Goal: Task Accomplishment & Management: Manage account settings

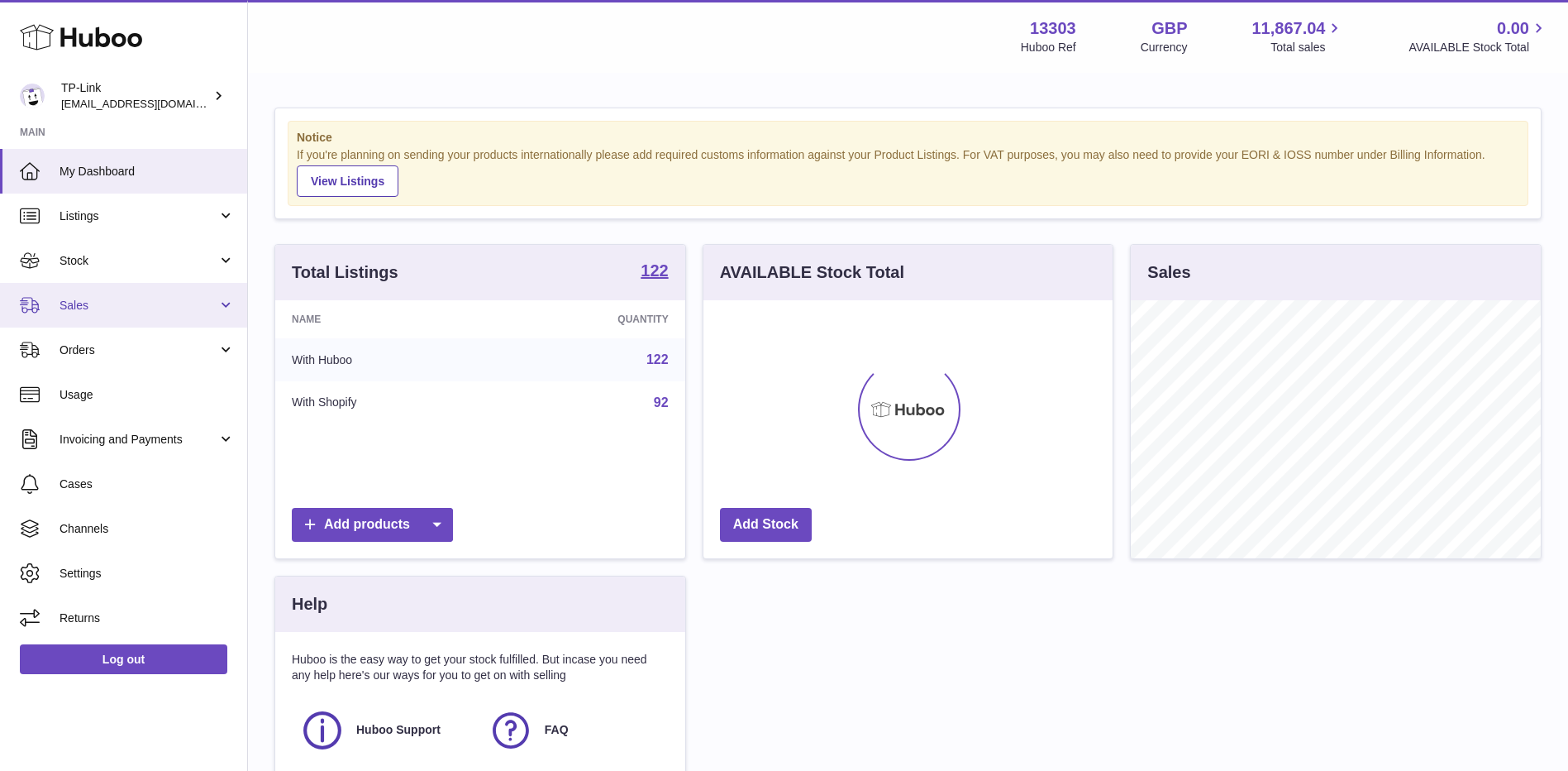
scroll to position [258, 410]
click at [109, 301] on span "Sales" at bounding box center [138, 306] width 158 height 16
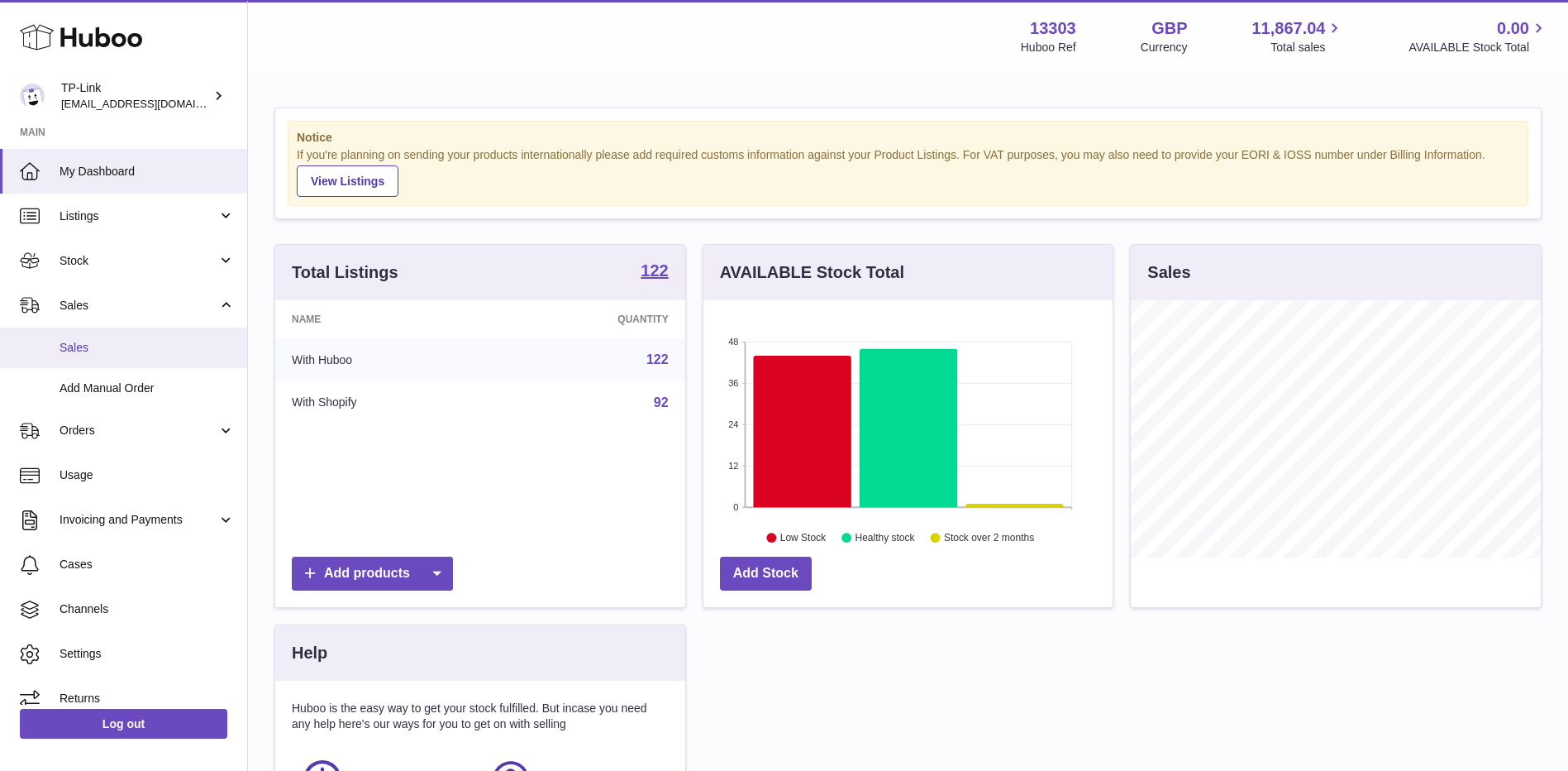
click at [111, 335] on link "Sales" at bounding box center [123, 348] width 248 height 41
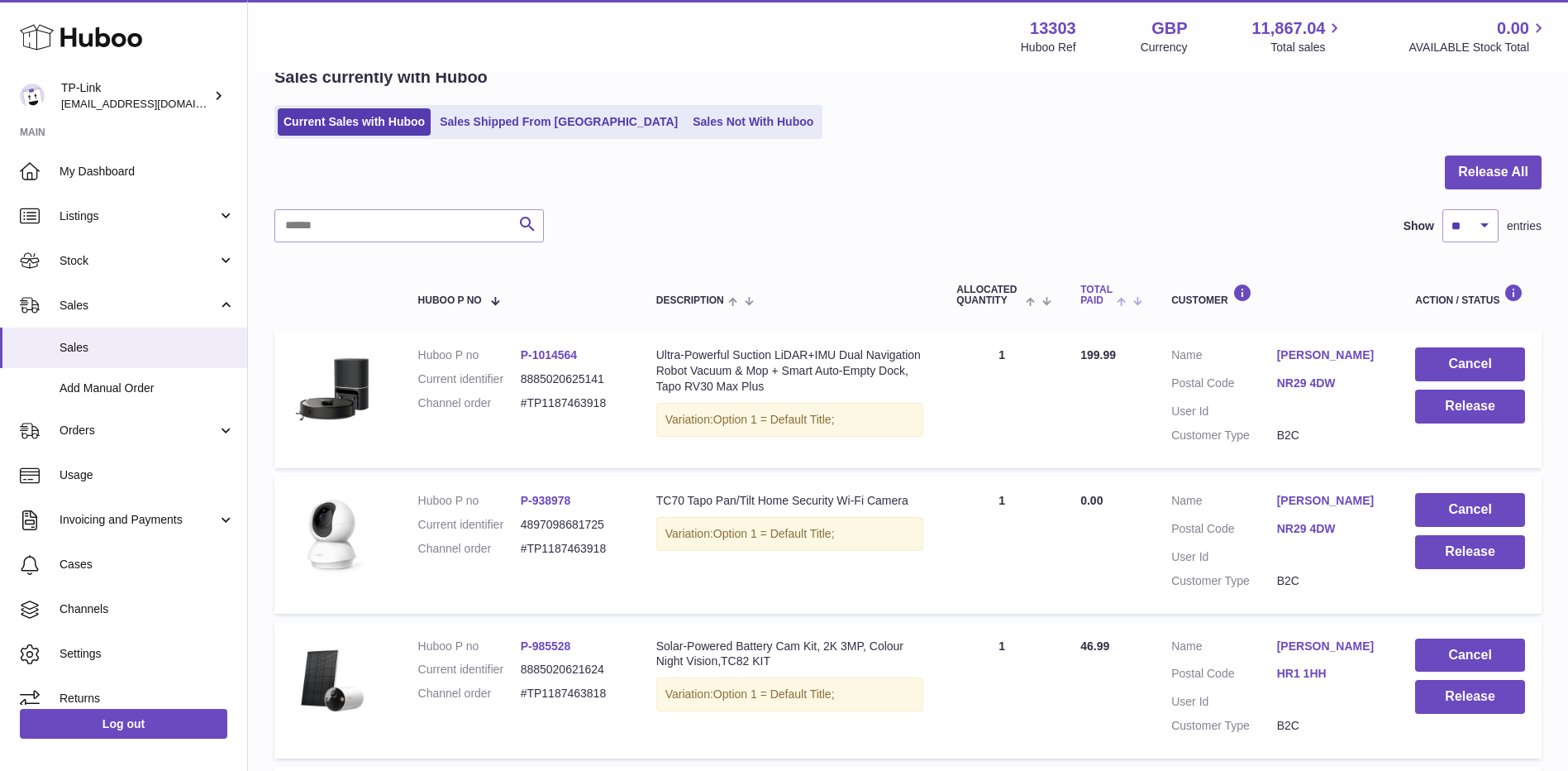
scroll to position [83, 0]
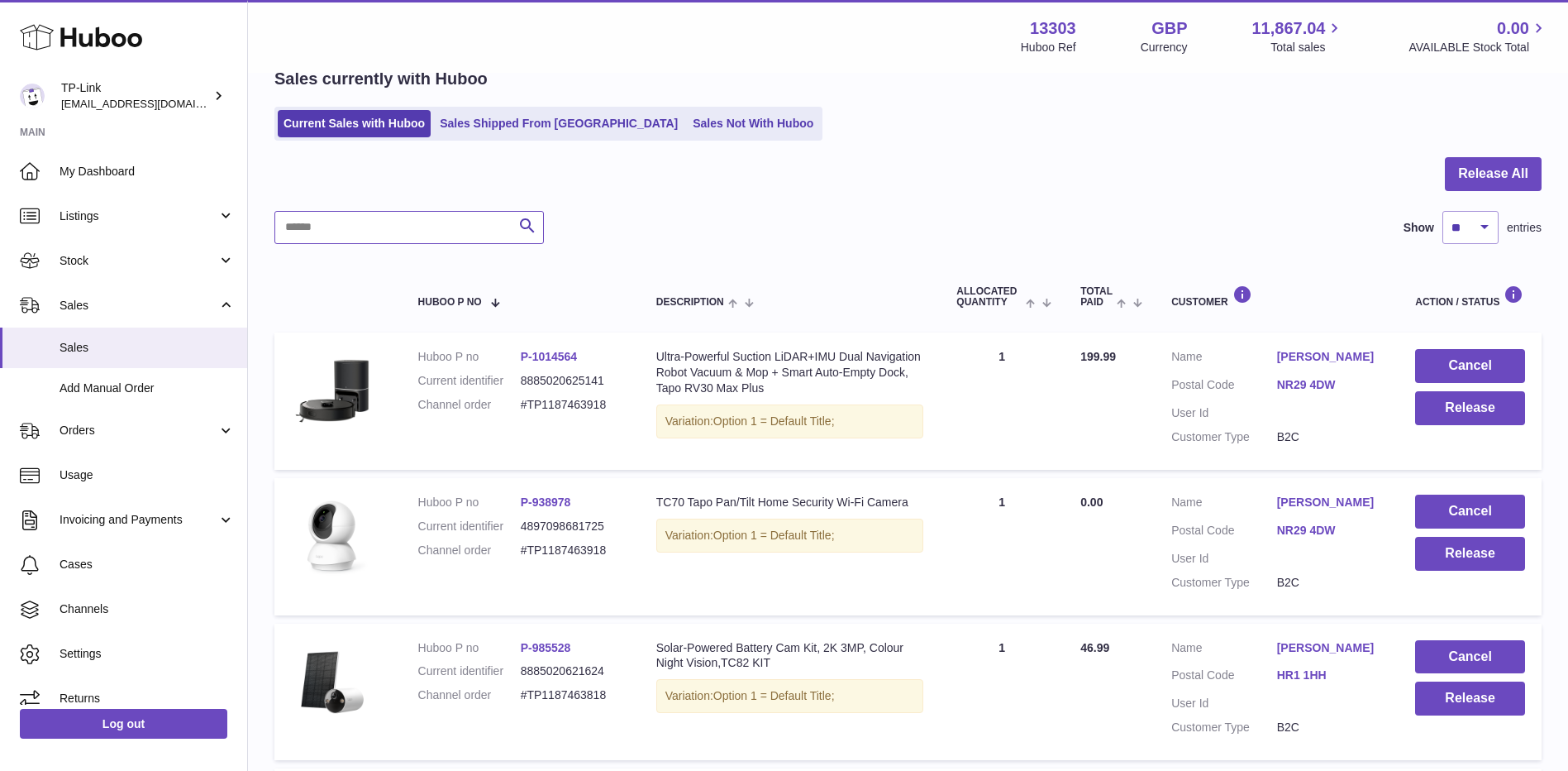
click at [410, 216] on input "text" at bounding box center [410, 227] width 270 height 33
paste input "**********"
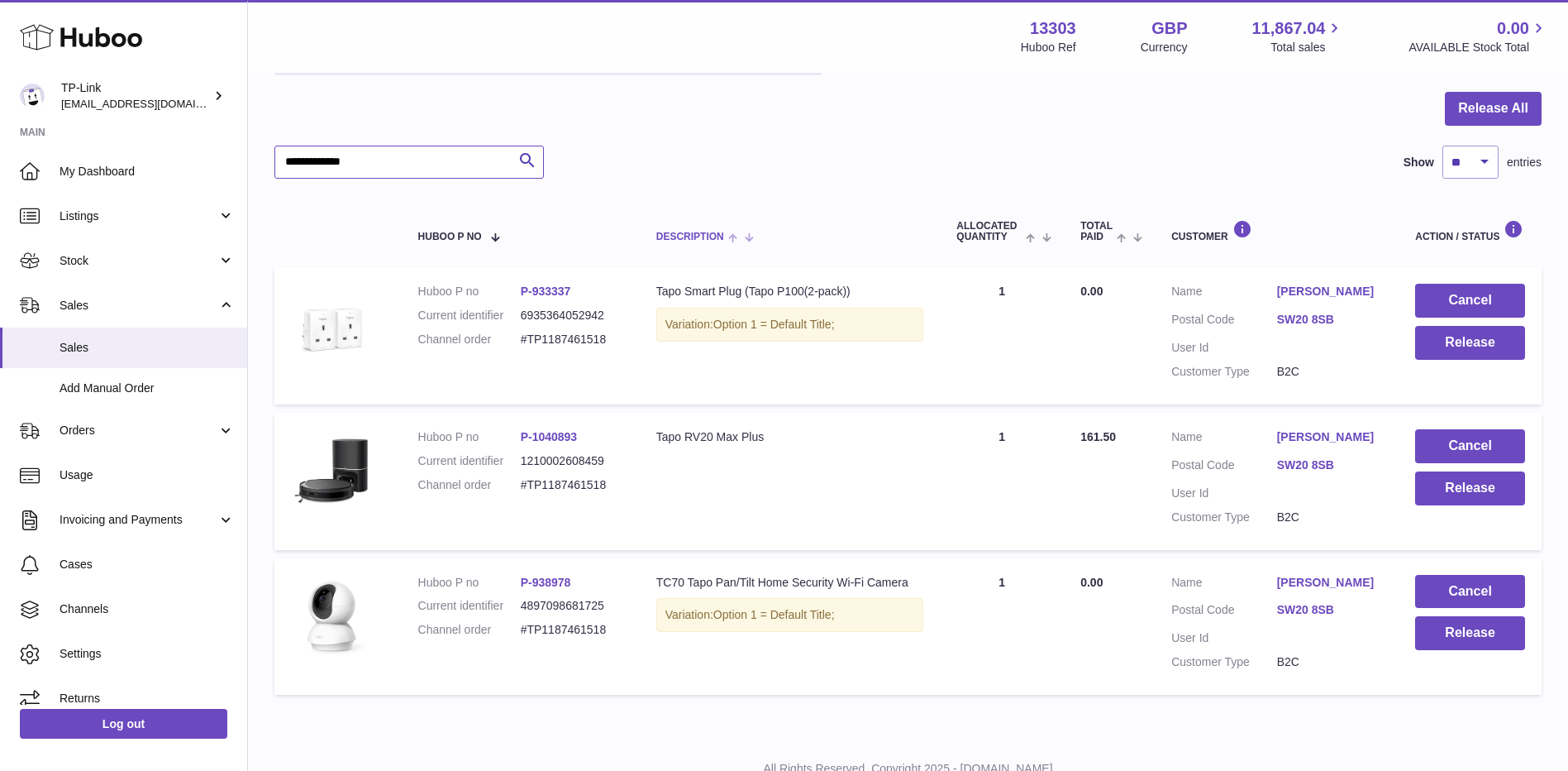
scroll to position [211, 0]
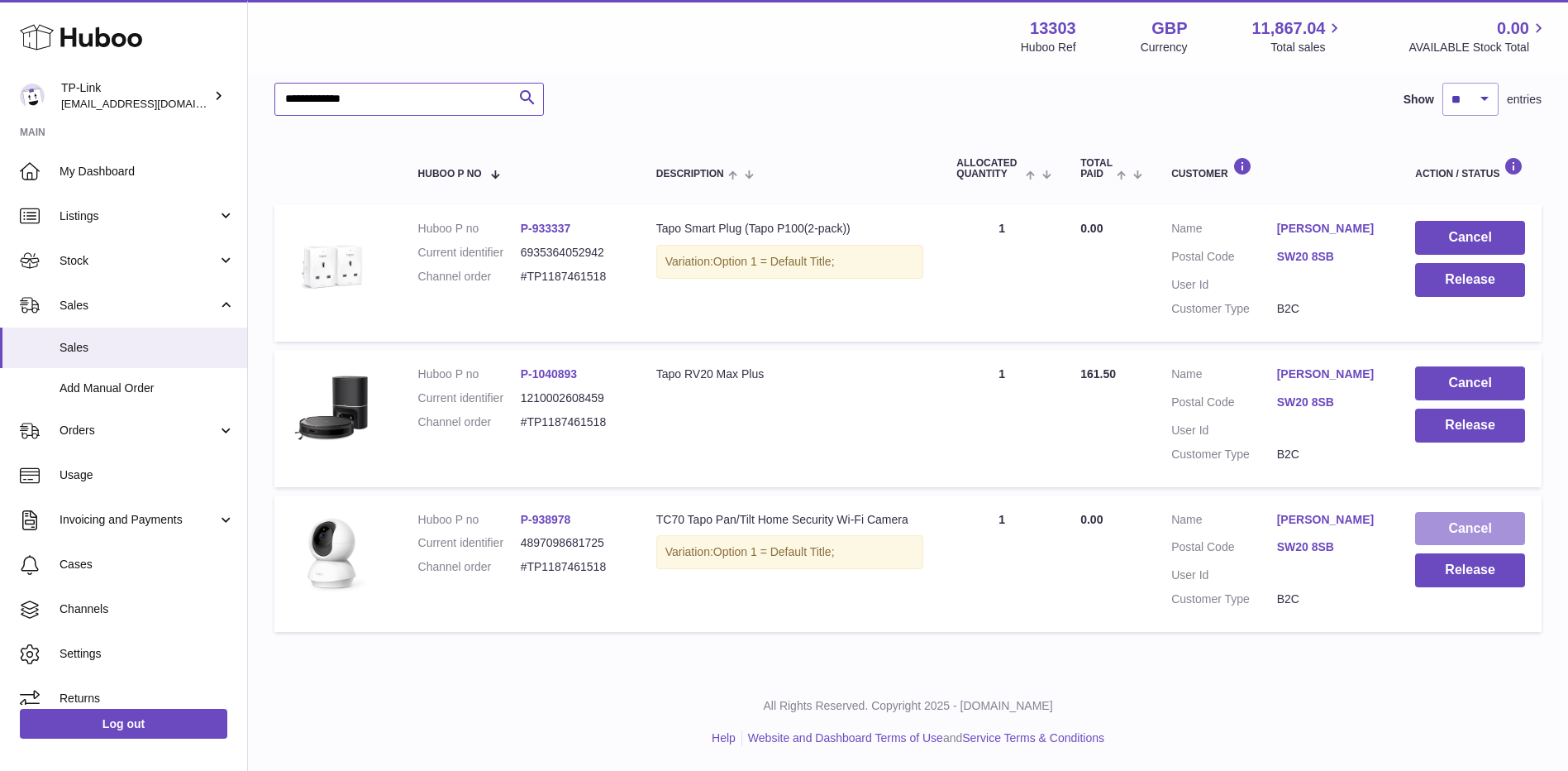
type input "**********"
click at [1462, 521] on button "Cancel" at bounding box center [1470, 528] width 110 height 34
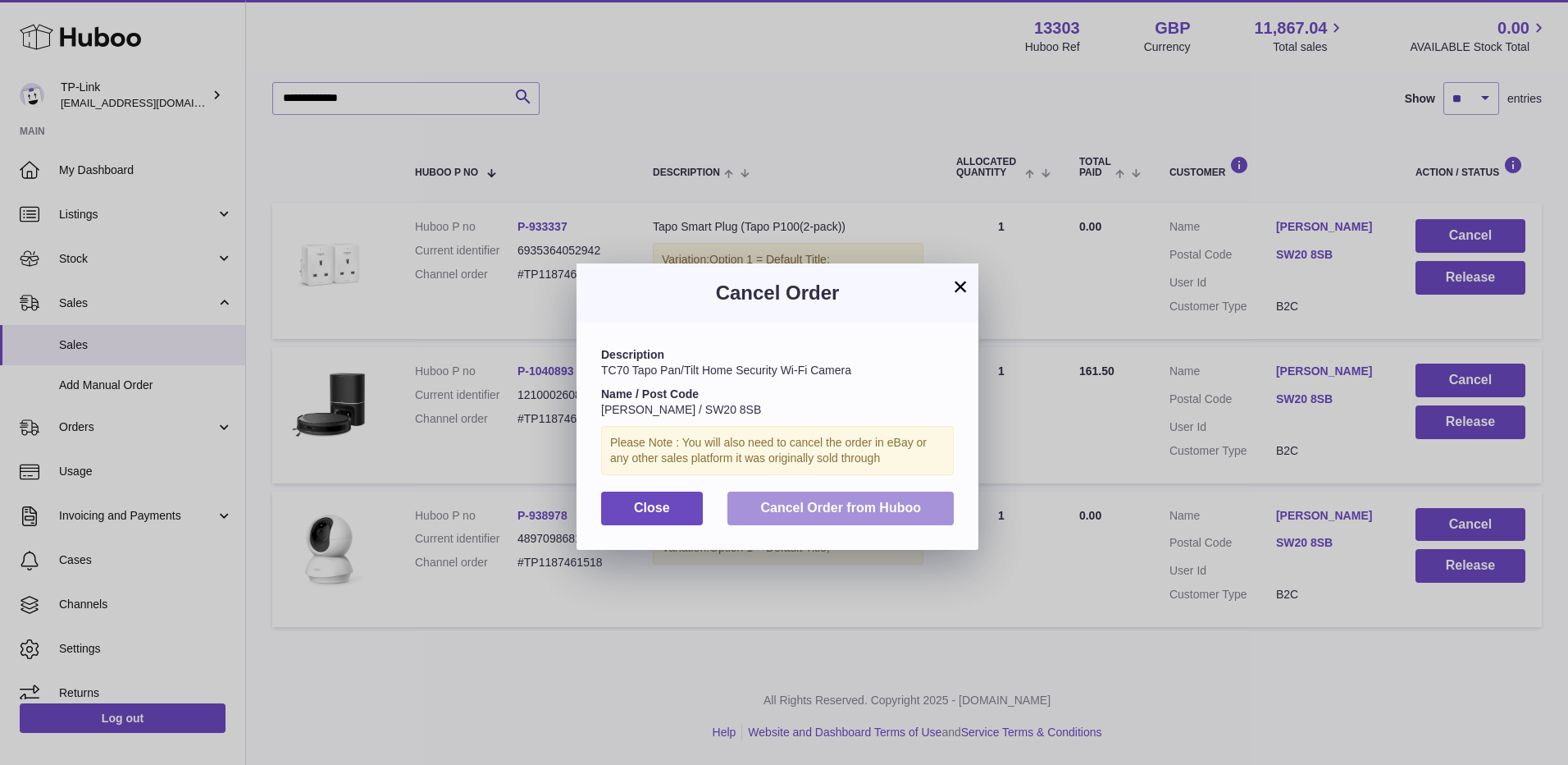
click at [861, 509] on span "Cancel Order from Huboo" at bounding box center [840, 507] width 161 height 13
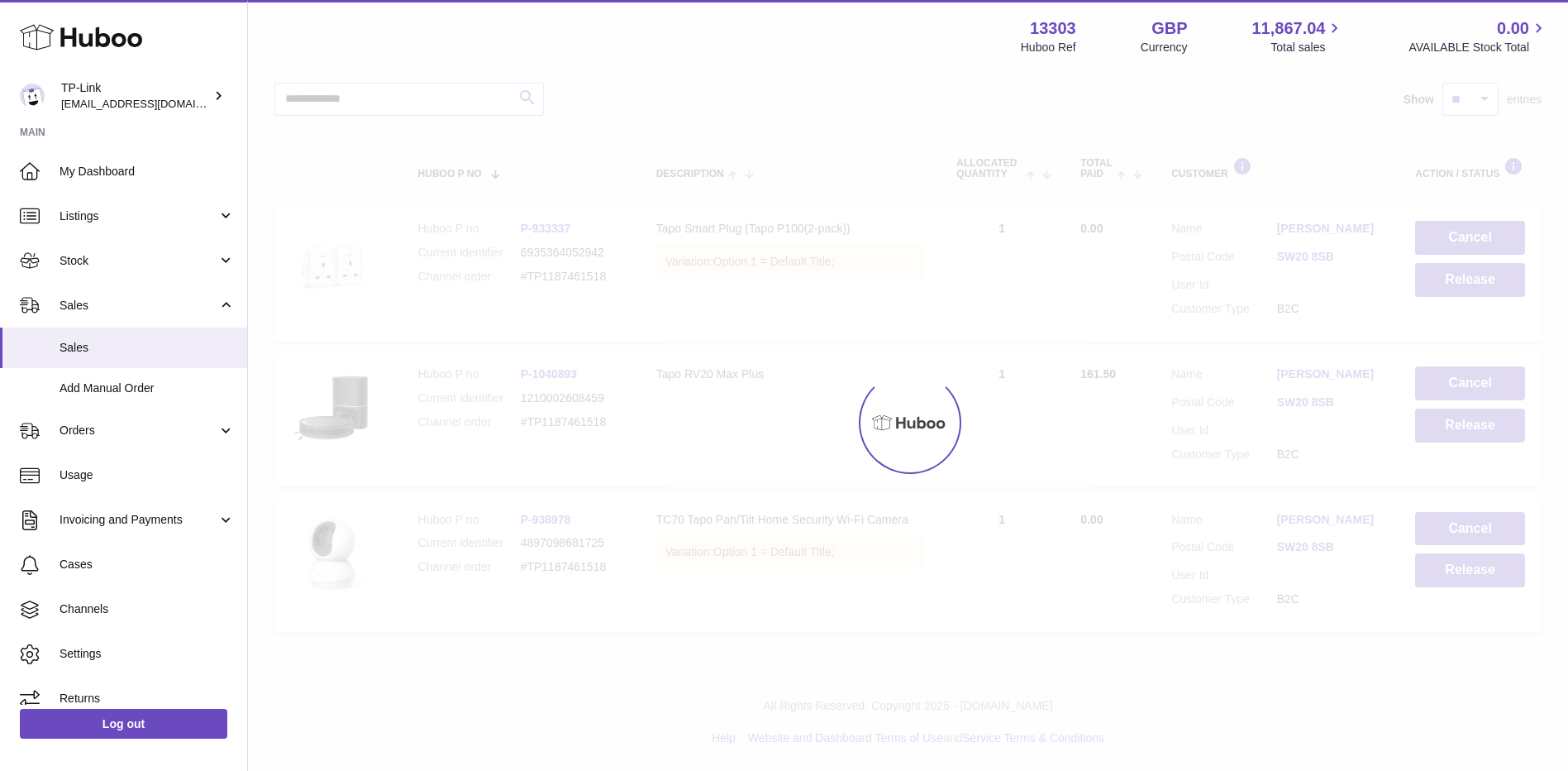
scroll to position [65, 0]
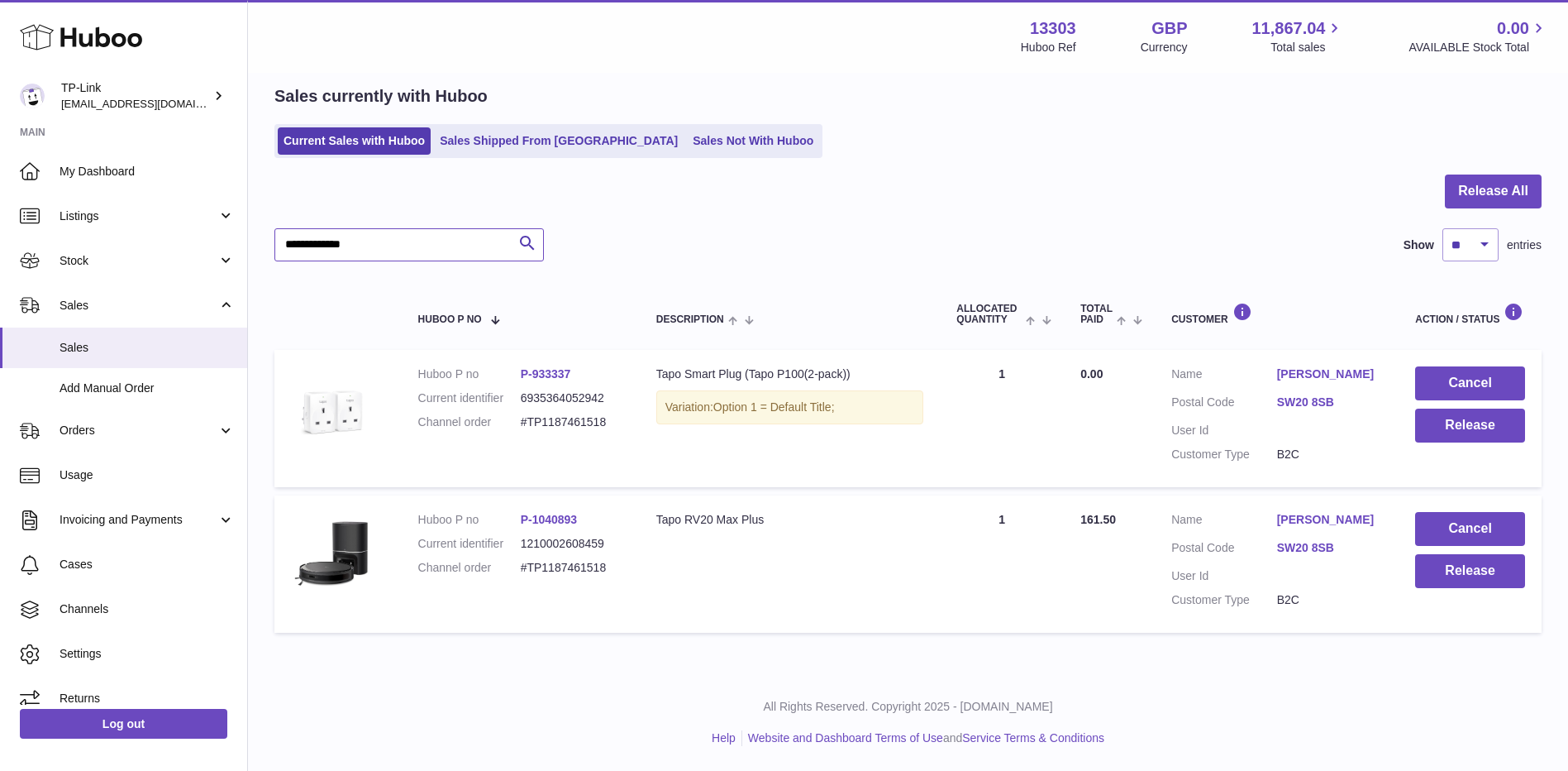
drag, startPoint x: 387, startPoint y: 242, endPoint x: 270, endPoint y: 248, distance: 117.2
click at [270, 248] on div "**********" at bounding box center [908, 341] width 1320 height 665
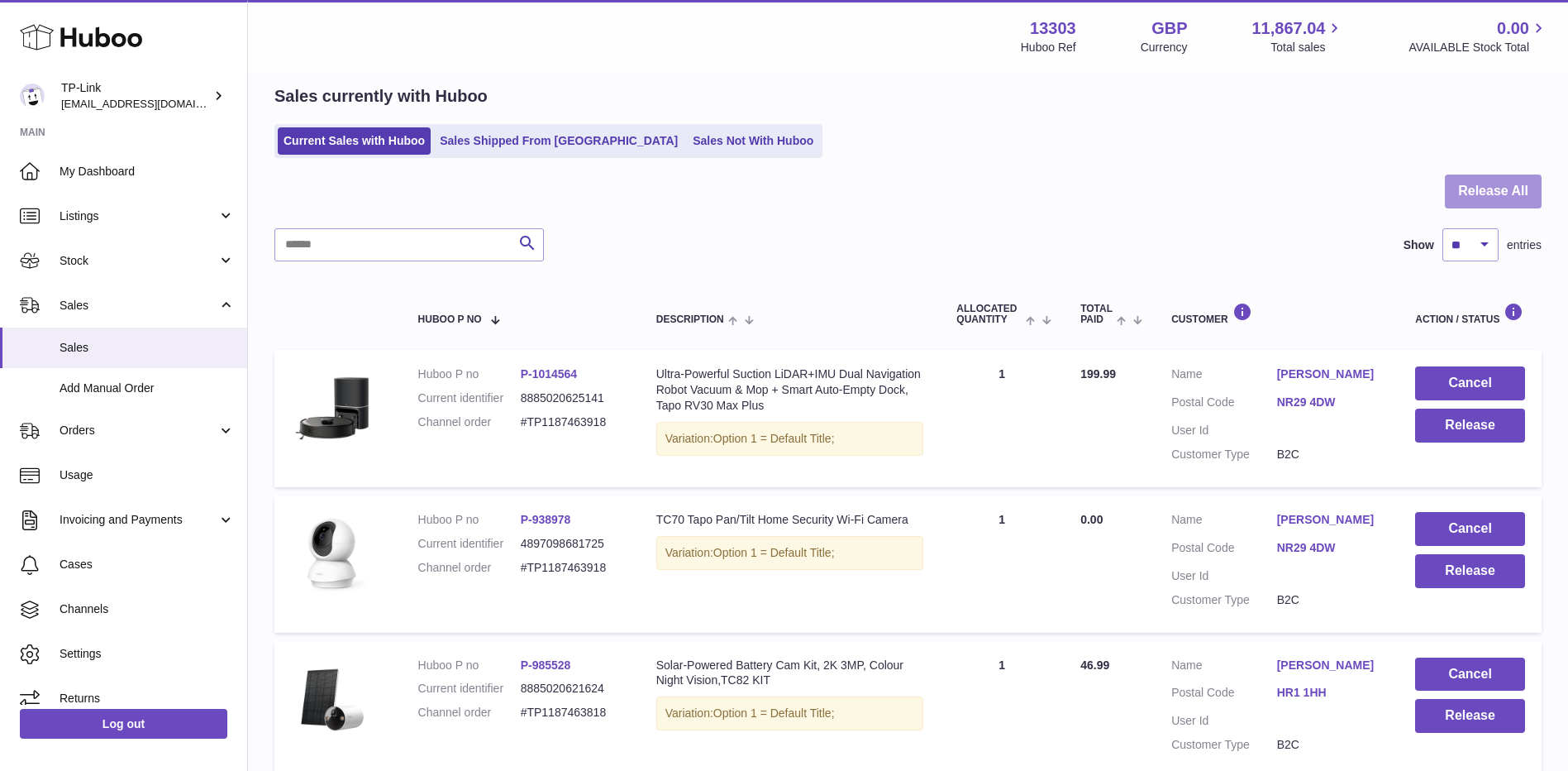
click at [1485, 193] on button "Release All" at bounding box center [1494, 191] width 97 height 34
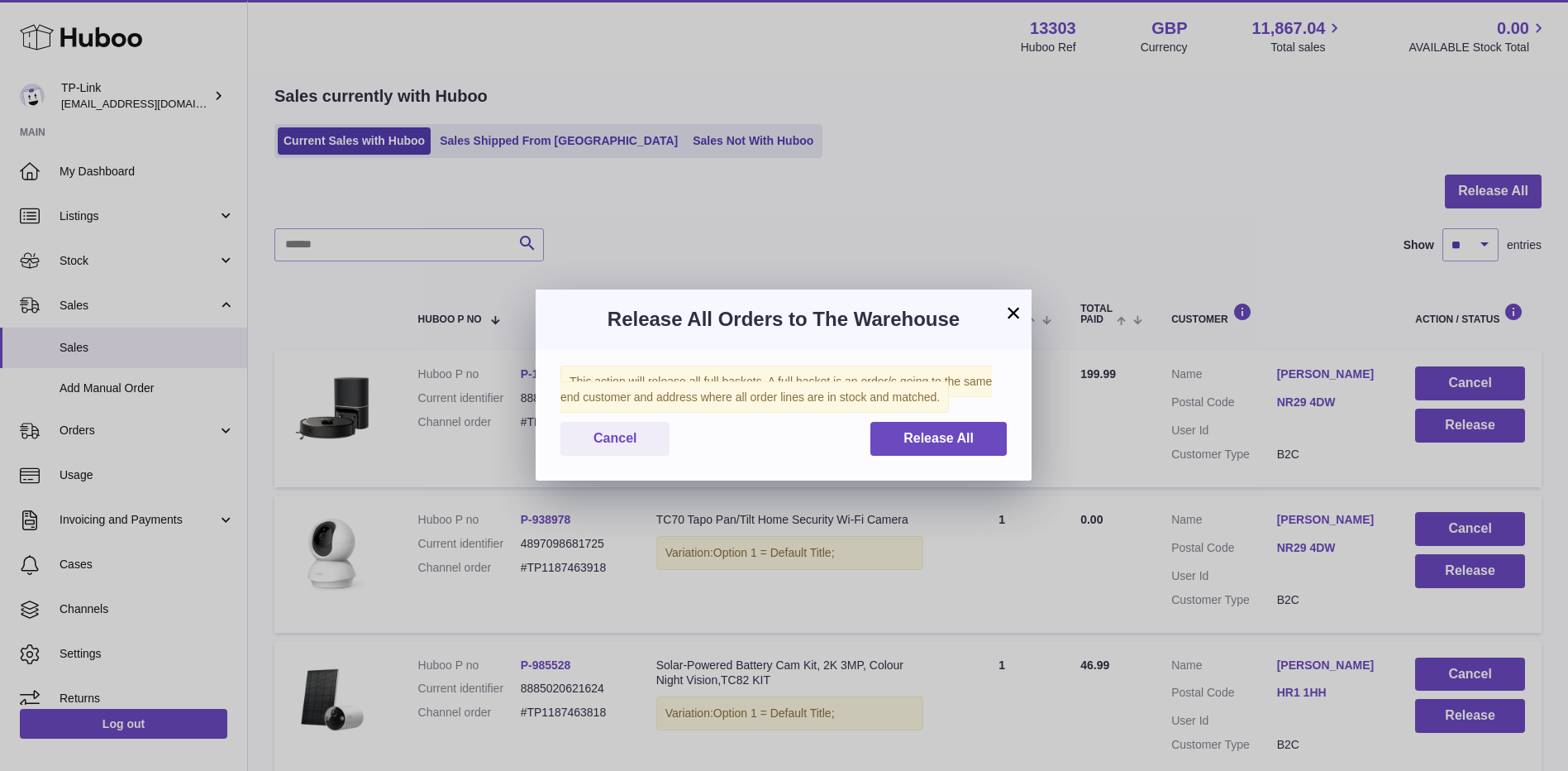
click at [1013, 313] on button "×" at bounding box center [1014, 313] width 19 height 19
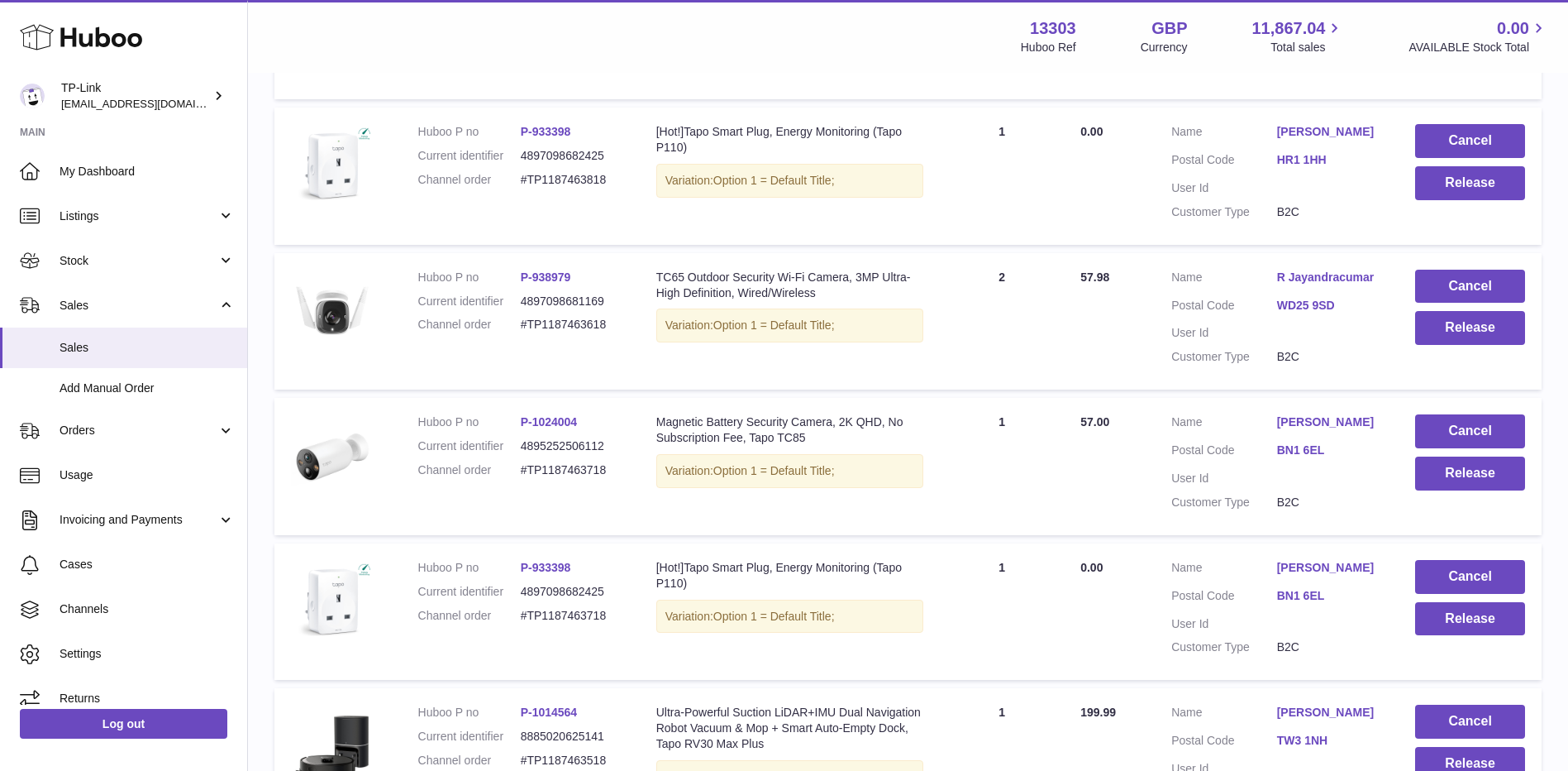
scroll to position [1301, 0]
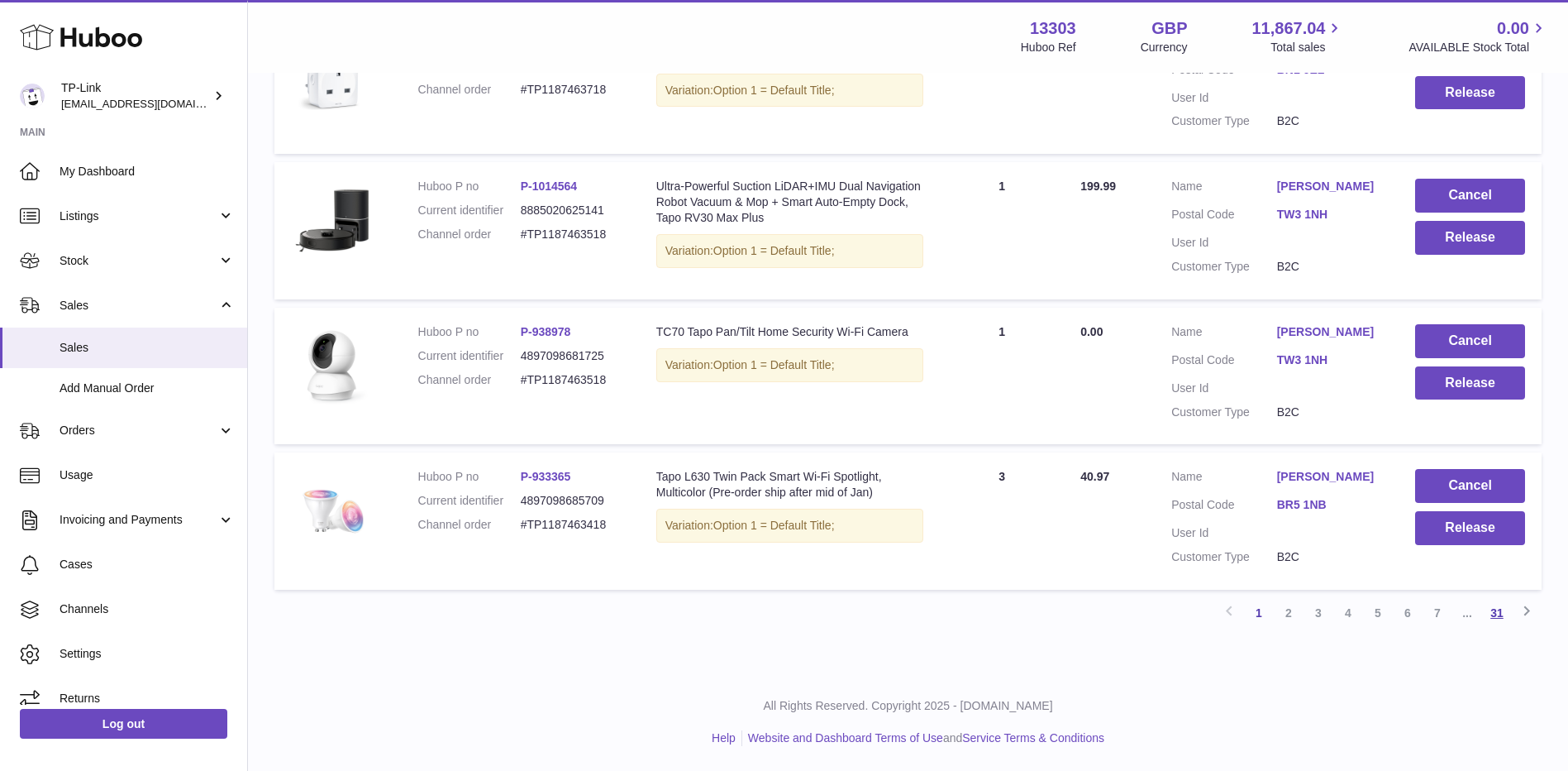
click at [1502, 606] on link "31" at bounding box center [1497, 613] width 30 height 30
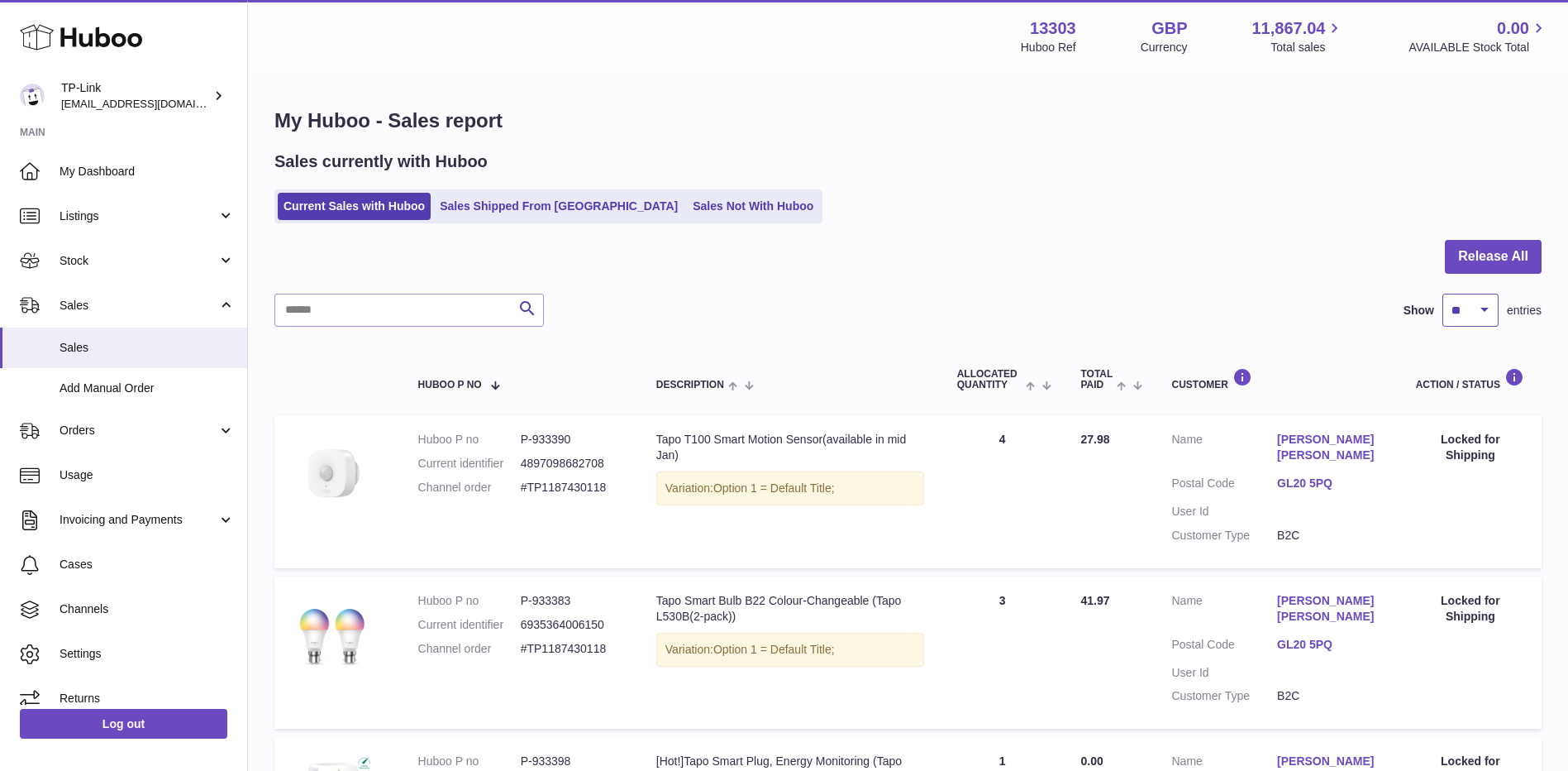
click at [1486, 312] on select "** ** ** ***" at bounding box center [1471, 310] width 56 height 33
select select "**"
click at [1443, 293] on select "** ** ** ***" at bounding box center [1471, 310] width 56 height 33
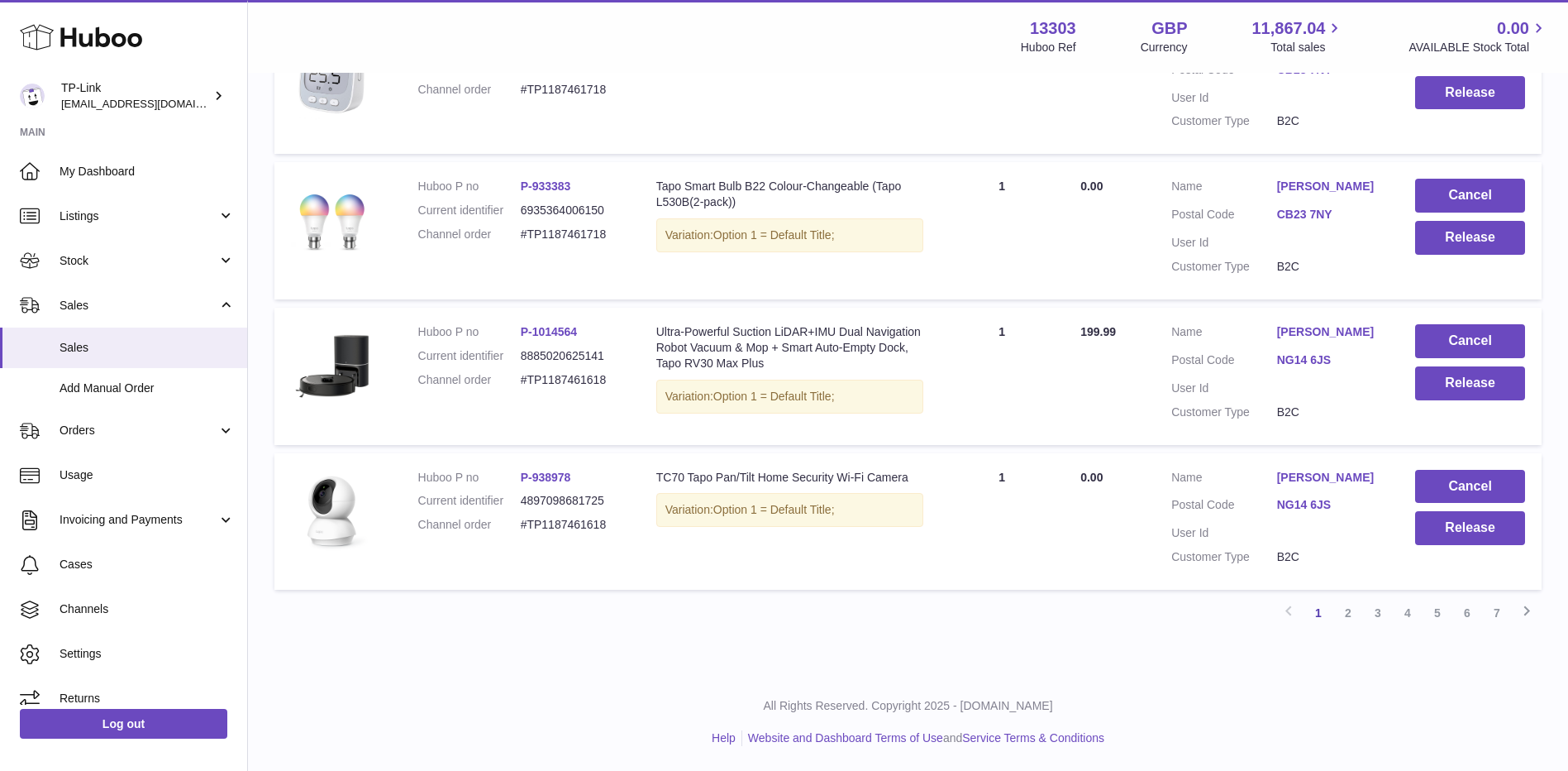
scroll to position [7201, 0]
click at [1384, 613] on link "3" at bounding box center [1378, 613] width 30 height 30
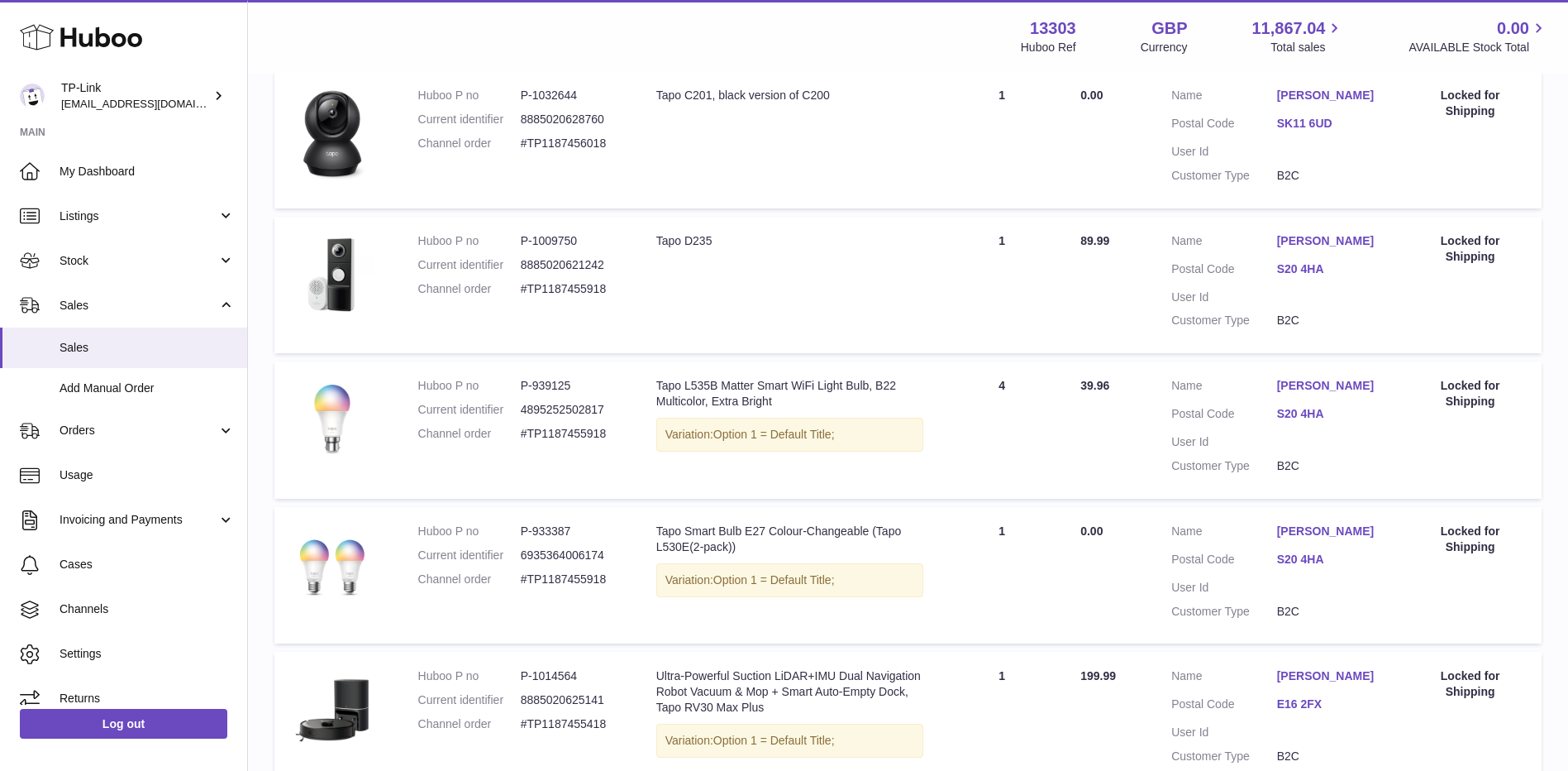
scroll to position [7139, 0]
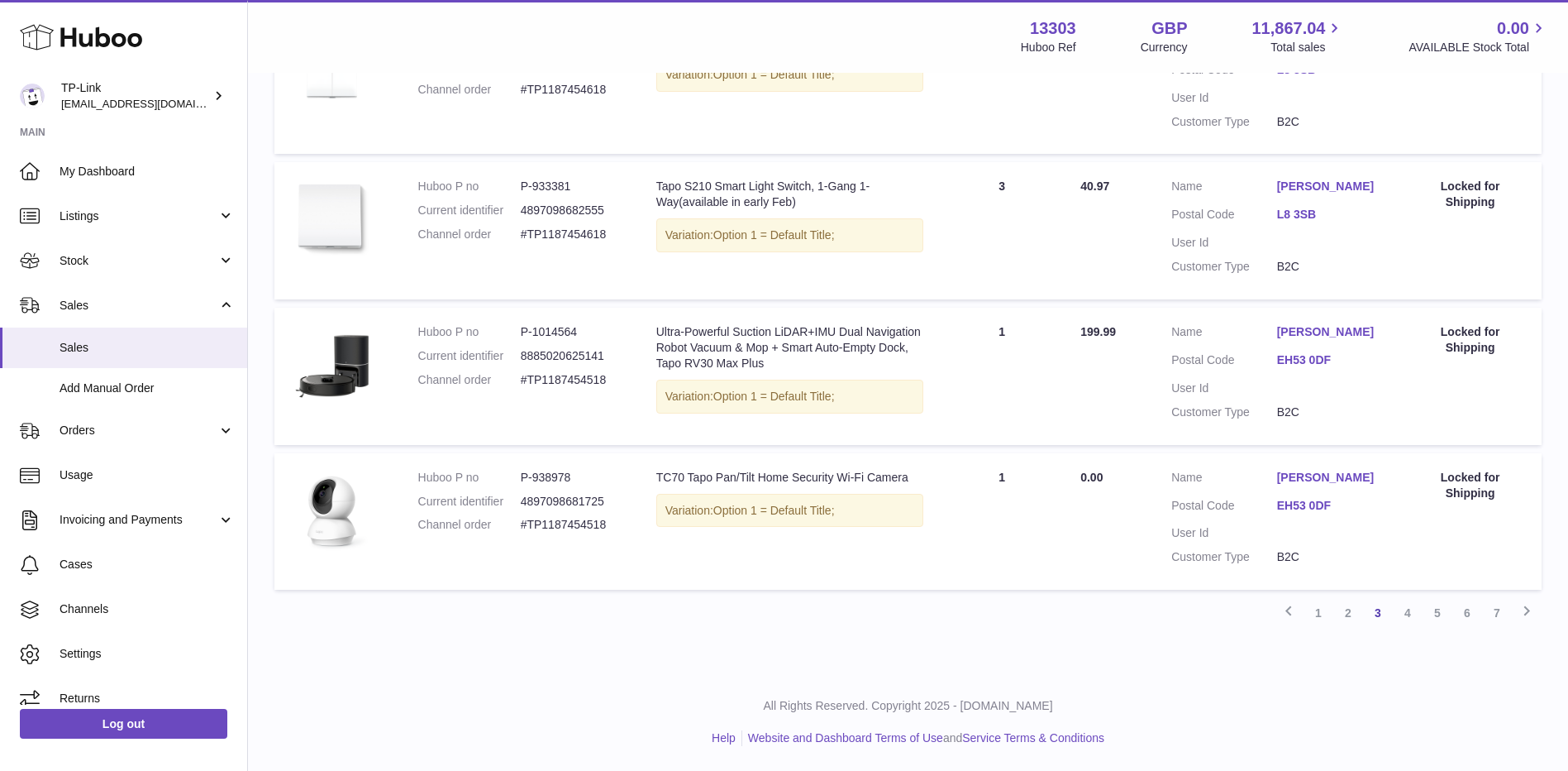
click at [1462, 616] on link "6" at bounding box center [1467, 613] width 30 height 30
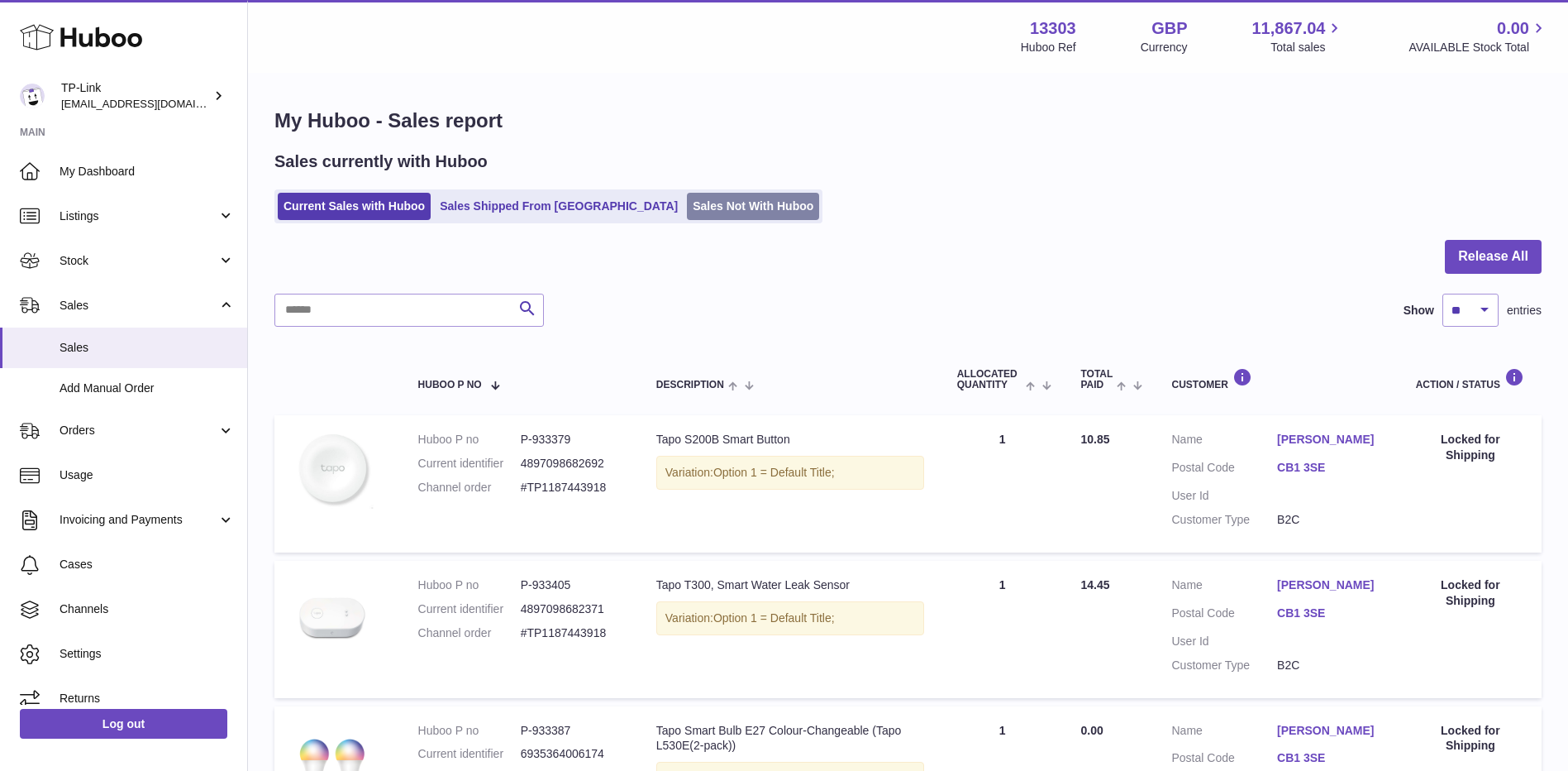
click at [687, 197] on link "Sales Not With Huboo" at bounding box center [753, 206] width 132 height 27
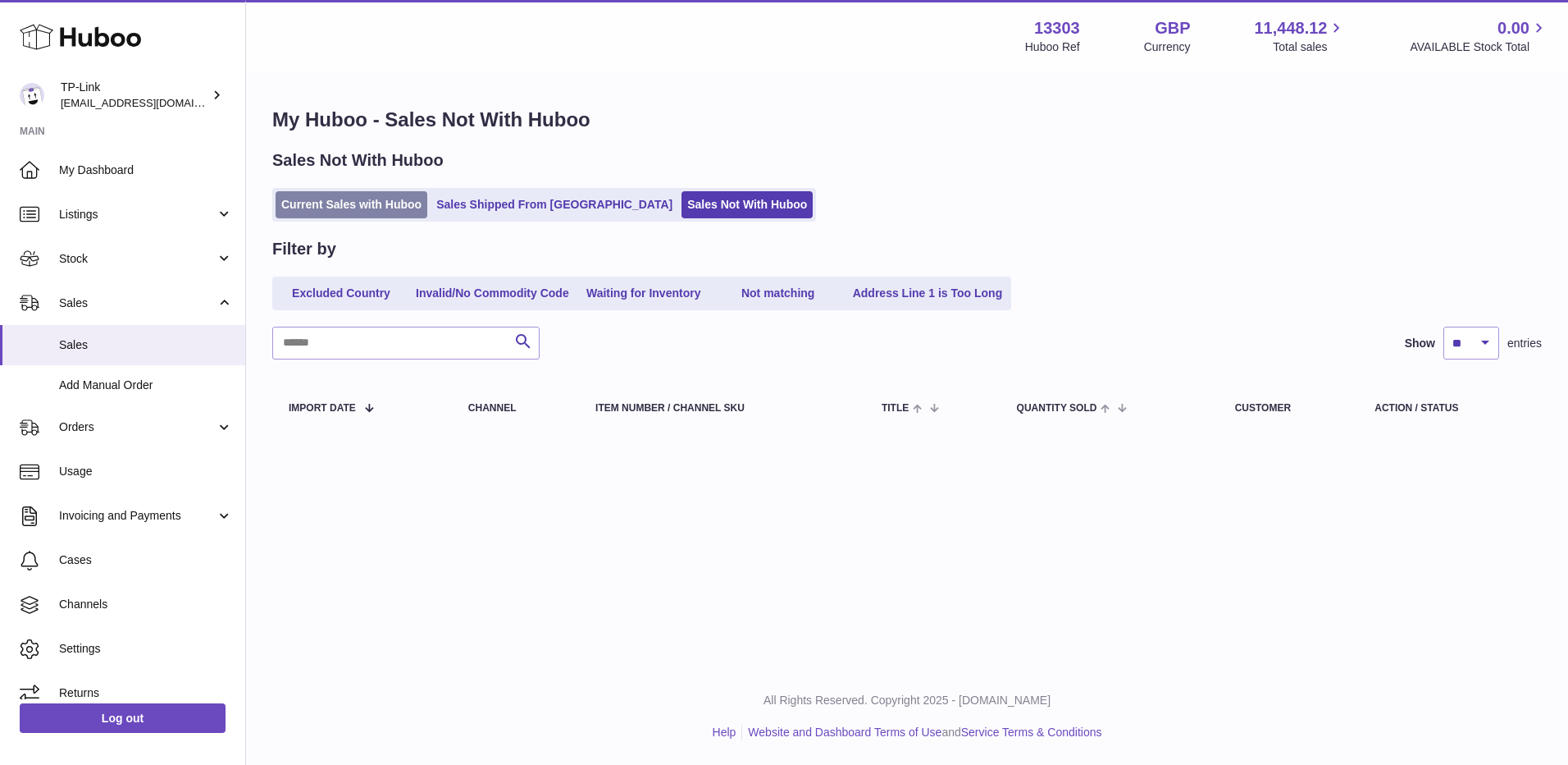
click at [330, 207] on link "Current Sales with Huboo" at bounding box center [352, 204] width 152 height 27
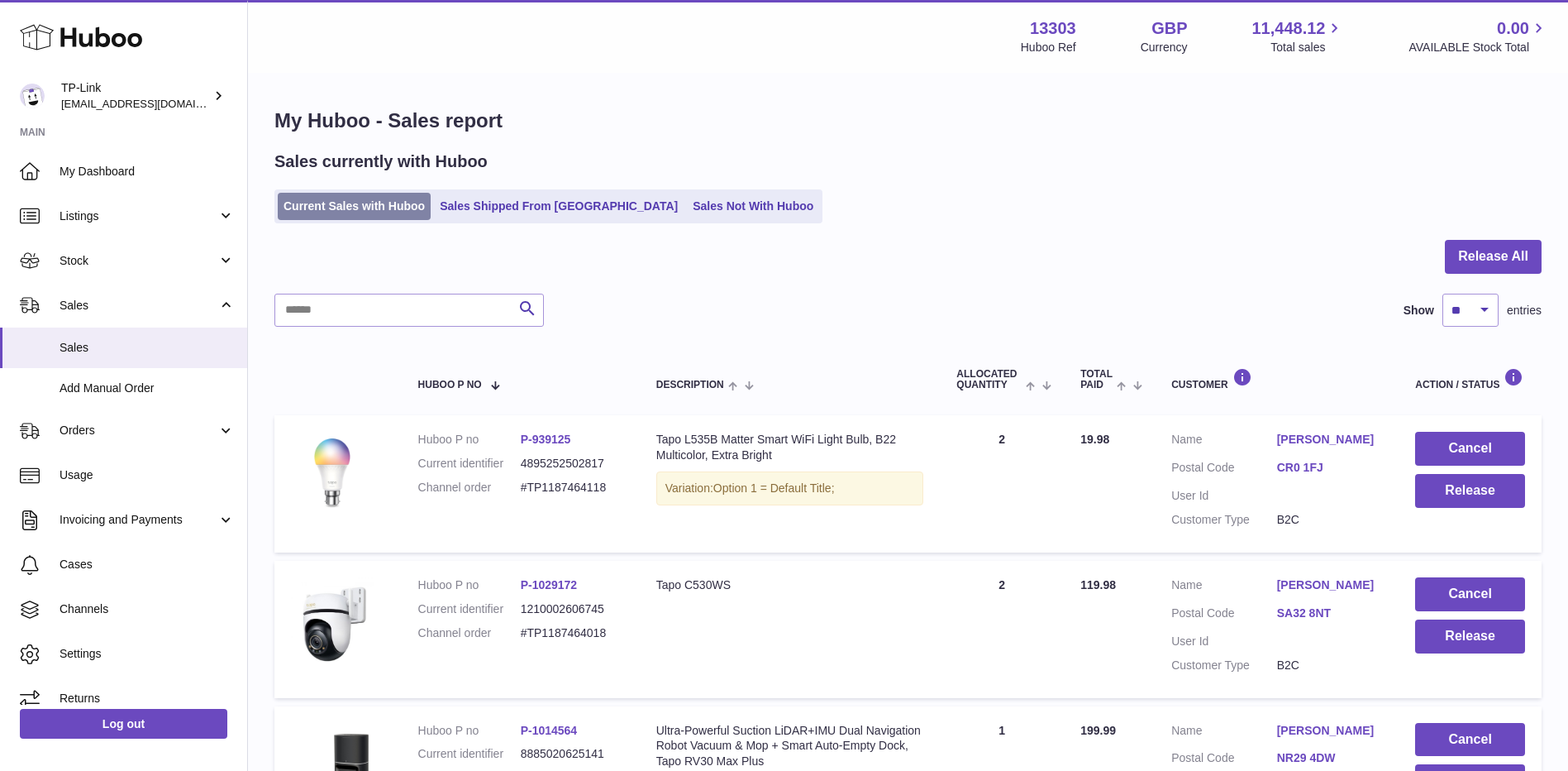
click at [383, 203] on link "Current Sales with Huboo" at bounding box center [354, 206] width 153 height 27
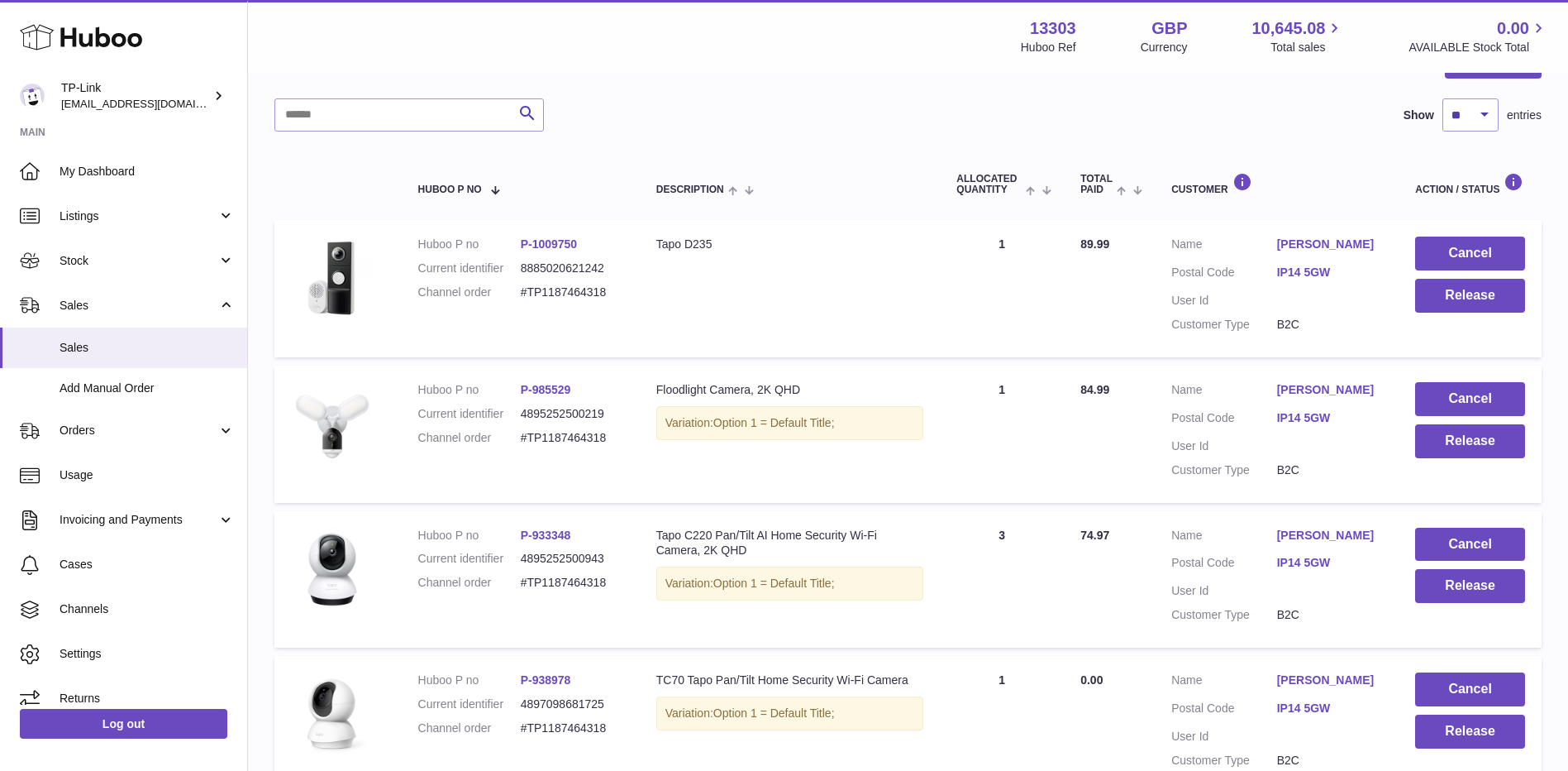
scroll to position [165, 0]
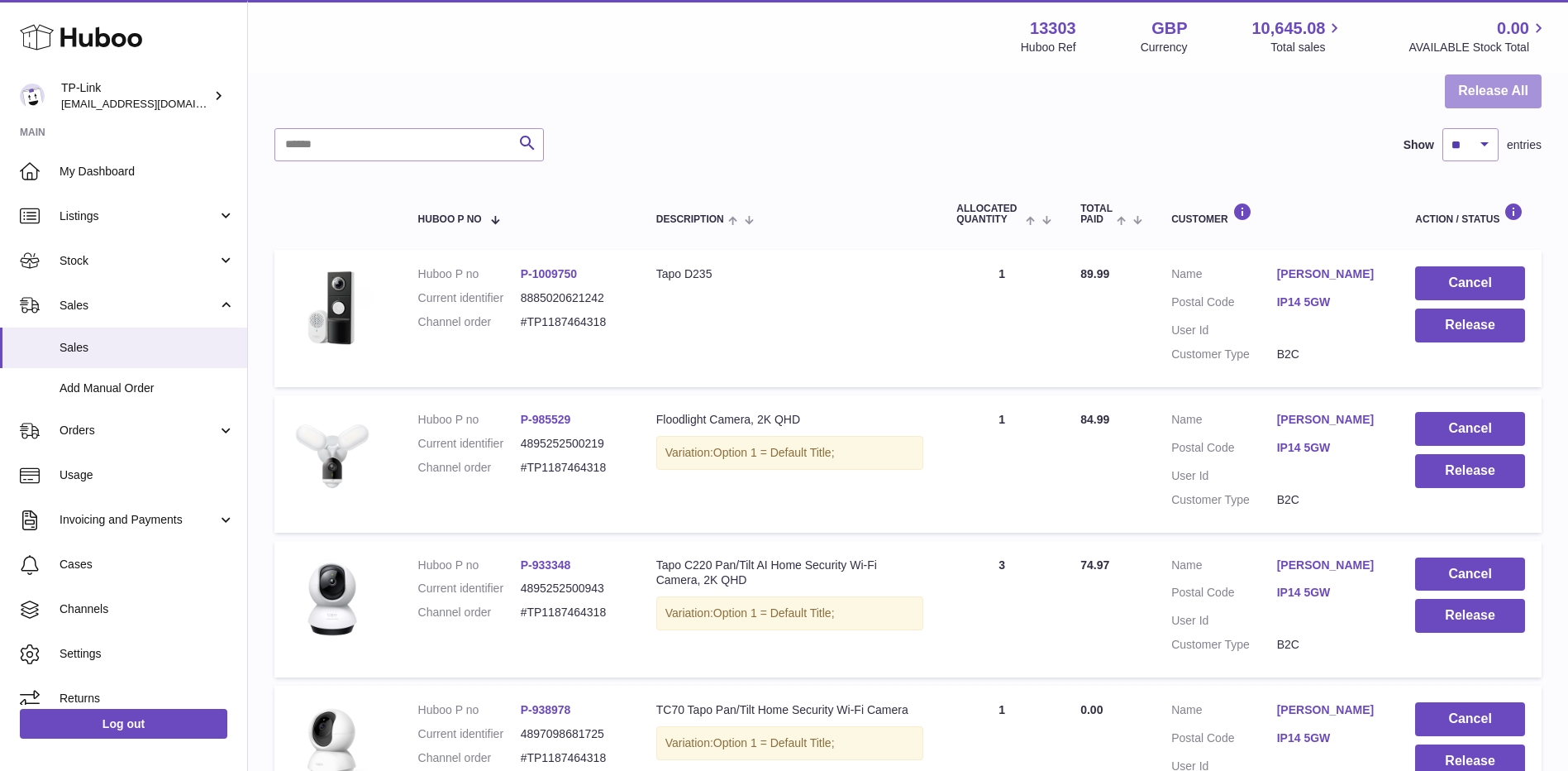
click at [1479, 97] on button "Release All" at bounding box center [1494, 91] width 97 height 34
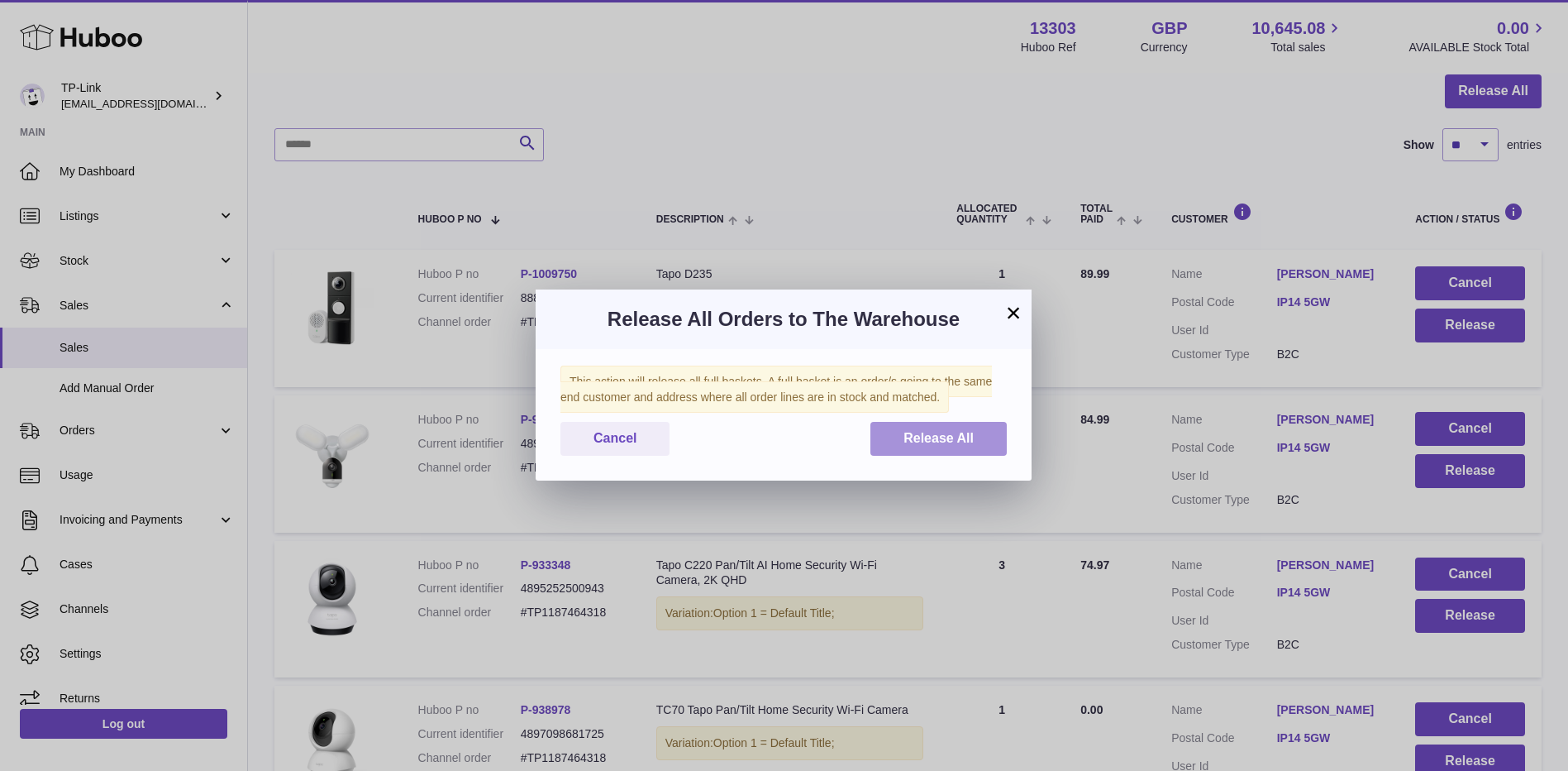
click at [933, 447] on button "Release All" at bounding box center [939, 438] width 137 height 34
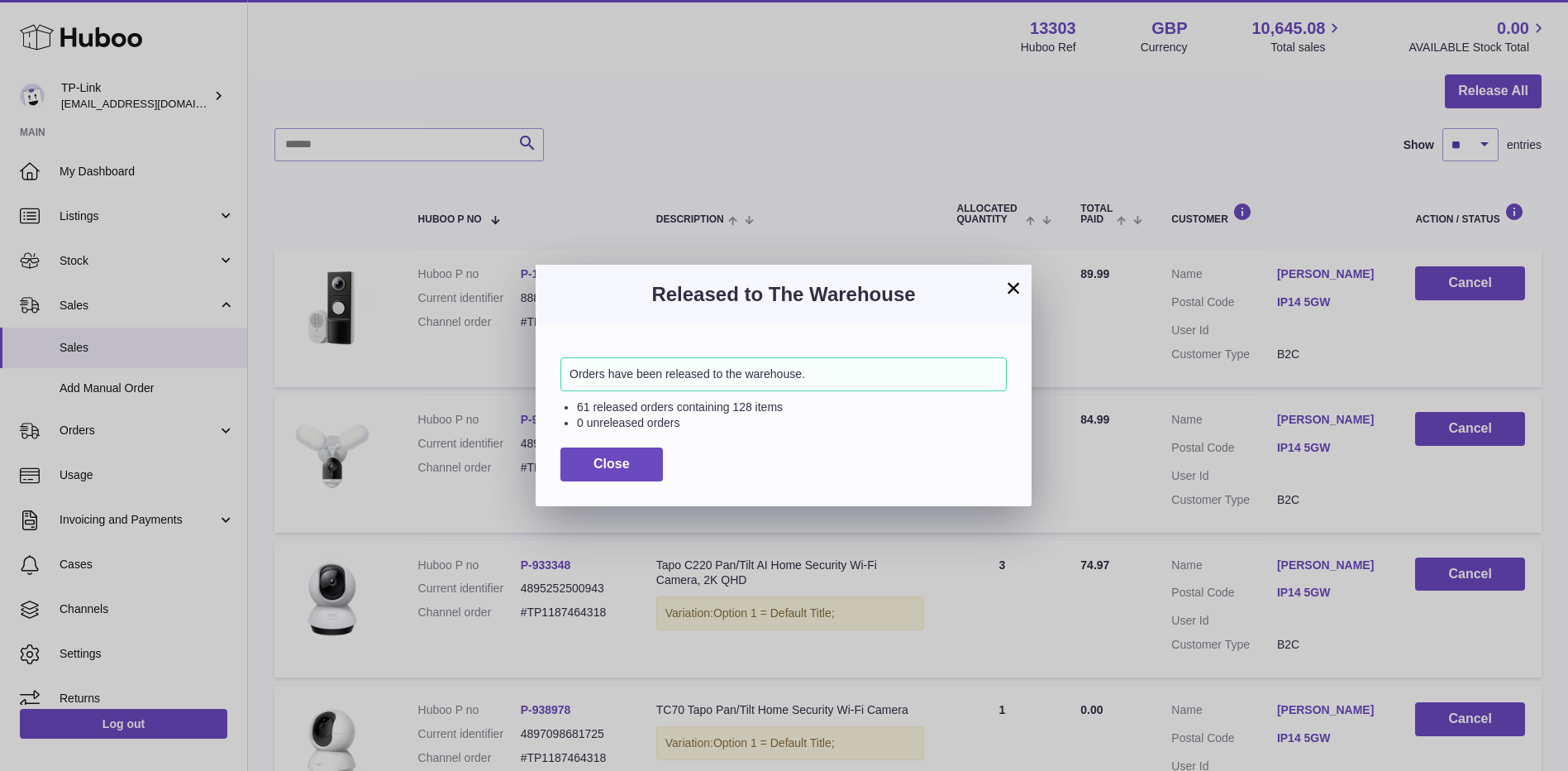
click at [1017, 287] on button "×" at bounding box center [1014, 287] width 19 height 19
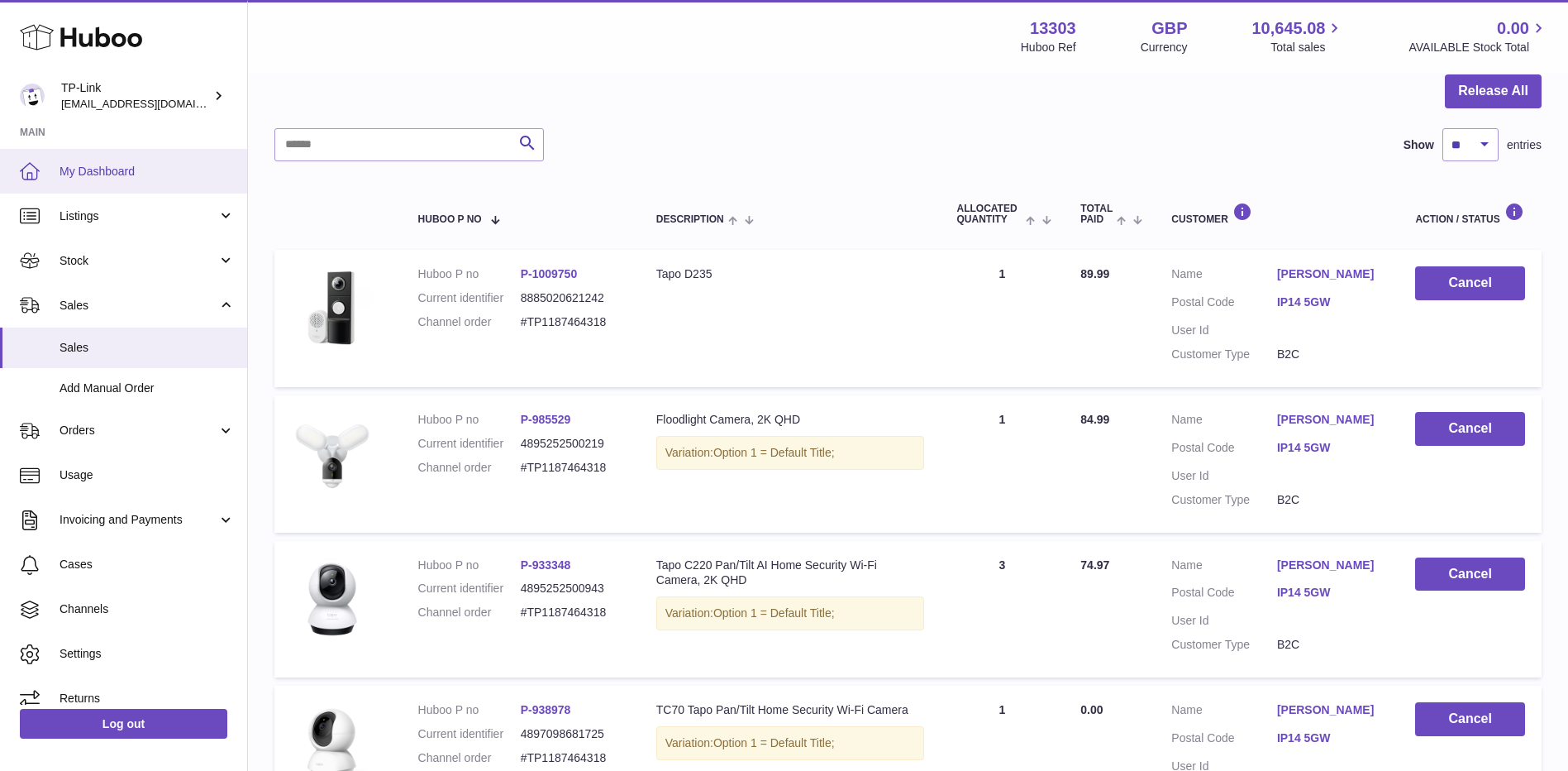
click at [126, 170] on span "My Dashboard" at bounding box center [147, 172] width 176 height 16
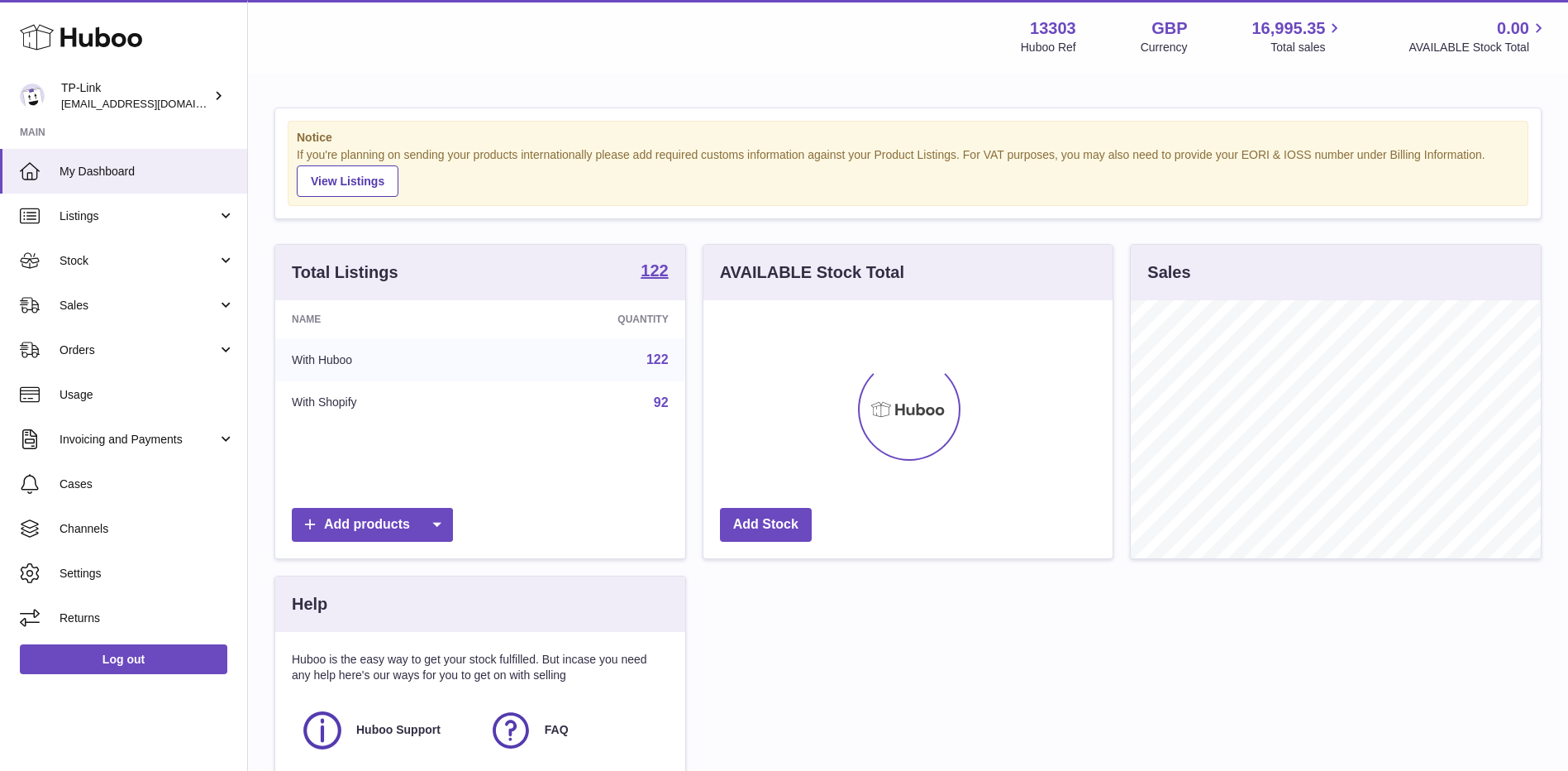
scroll to position [258, 410]
